Goal: Find specific page/section

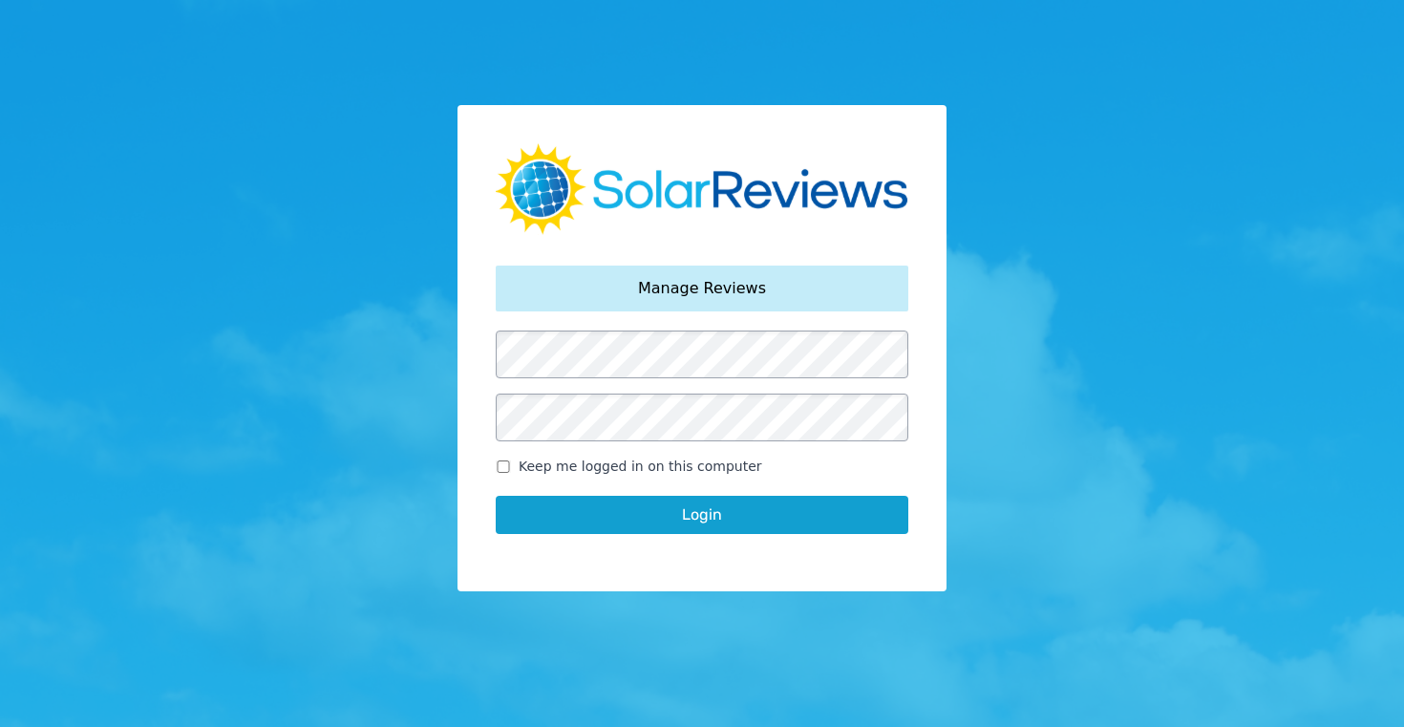
click at [504, 468] on input "Keep me logged in on this computer" at bounding box center [503, 466] width 15 height 12
checkbox input "true"
click at [690, 517] on button "Login" at bounding box center [702, 515] width 413 height 38
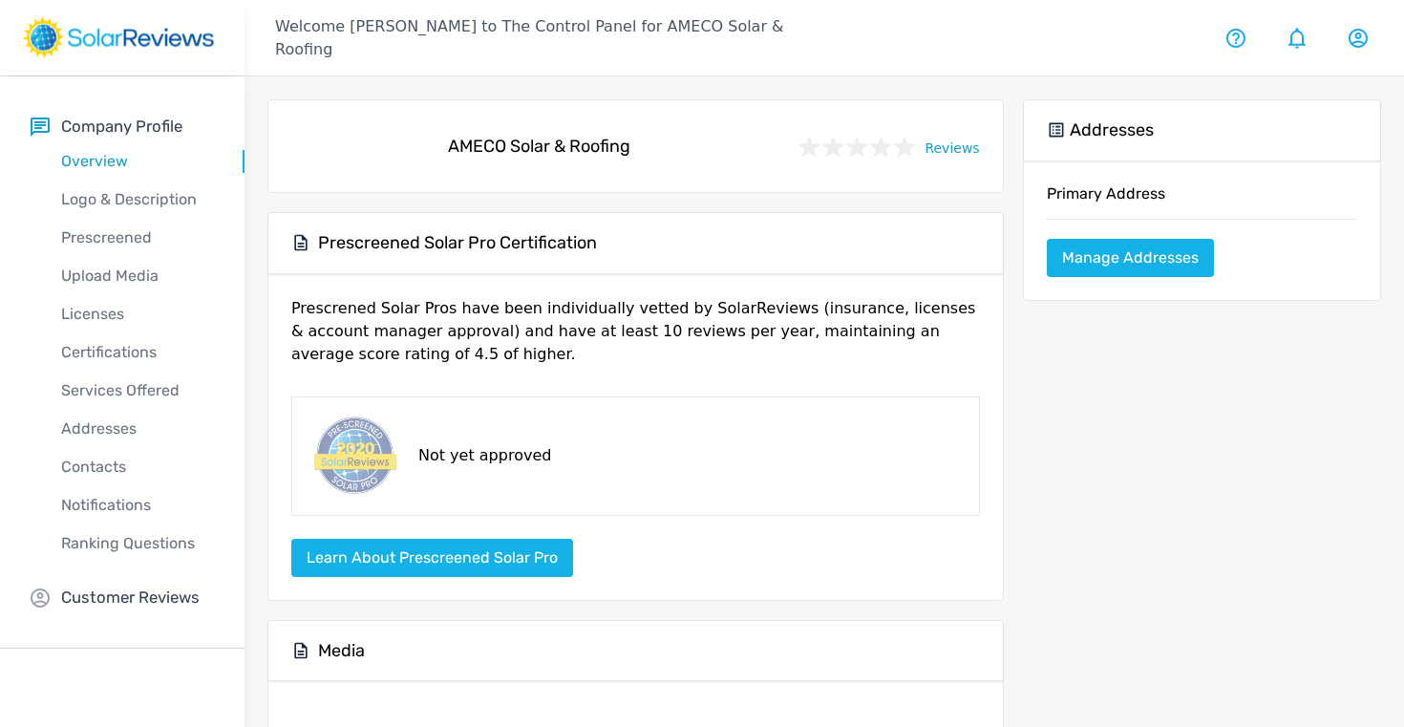
click at [707, 510] on div "Not yet approved" at bounding box center [635, 455] width 689 height 119
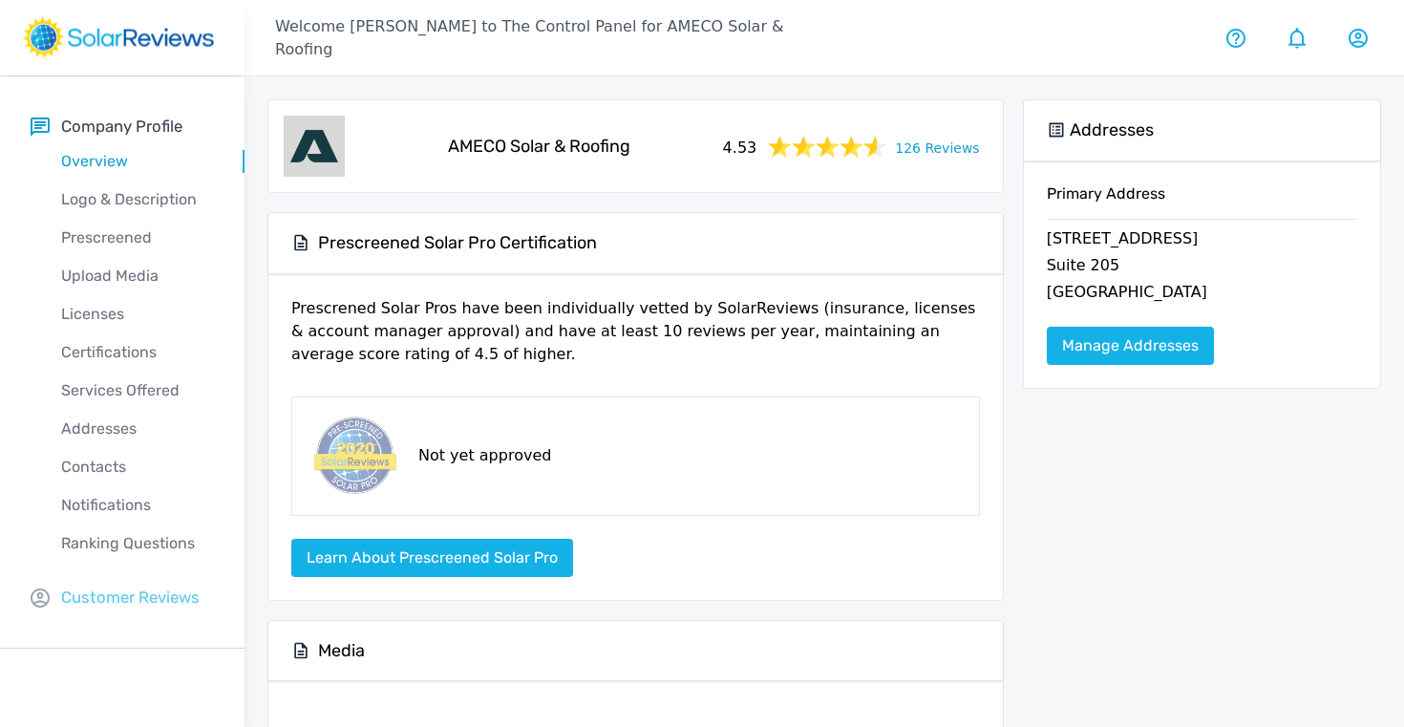
click at [118, 594] on p "Customer Reviews" at bounding box center [130, 597] width 138 height 24
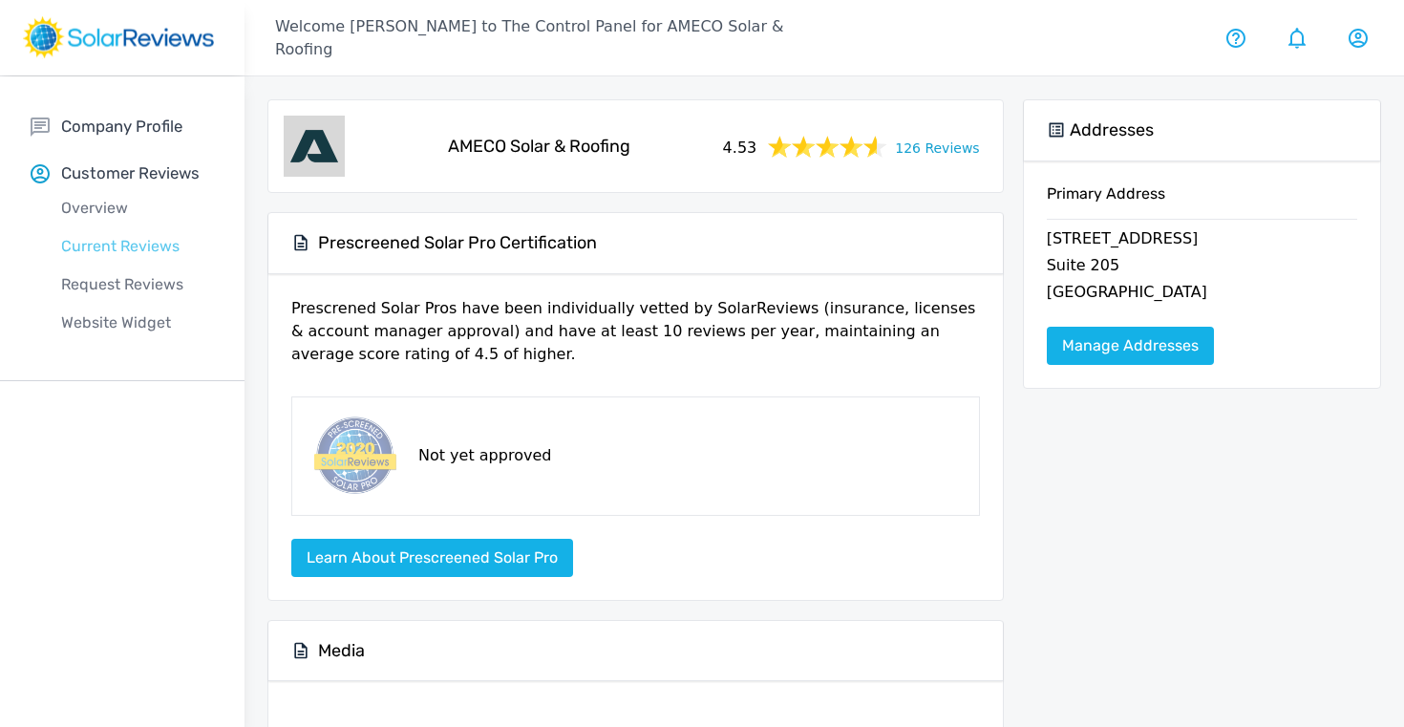
click at [124, 242] on p "Current Reviews" at bounding box center [138, 246] width 214 height 23
